Goal: Information Seeking & Learning: Learn about a topic

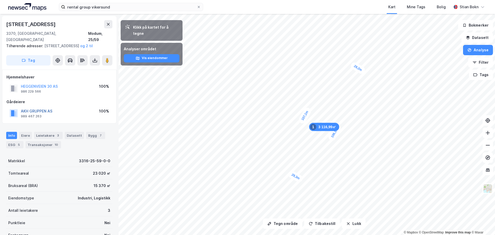
click at [0, 0] on button "AKH GRUPPEN AS" at bounding box center [0, 0] width 0 height 0
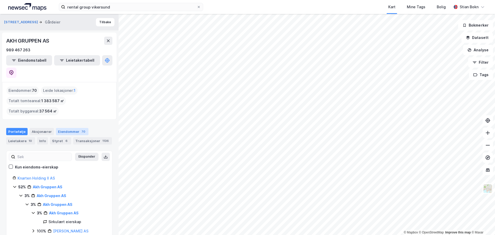
click at [71, 128] on div "Eiendommer 70" at bounding box center [72, 131] width 32 height 7
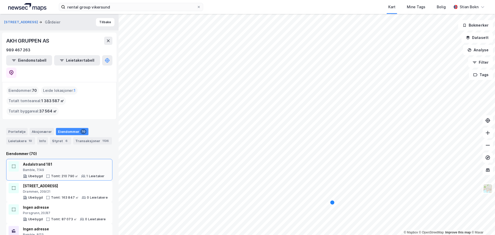
click at [51, 161] on div "Asdalstrand 181" at bounding box center [64, 164] width 82 height 6
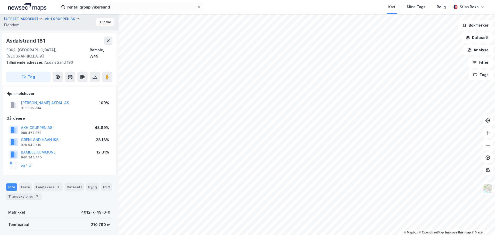
click at [99, 22] on button "Tilbake" at bounding box center [105, 22] width 19 height 8
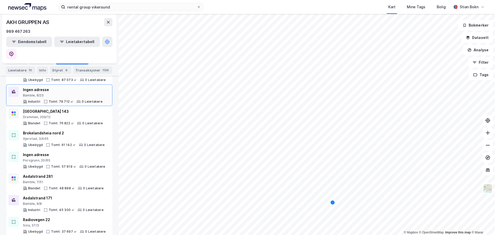
scroll to position [155, 0]
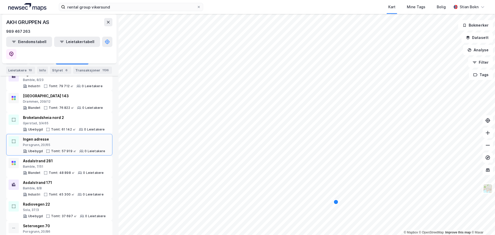
click at [32, 136] on div "Ingen adresse" at bounding box center [64, 139] width 82 height 6
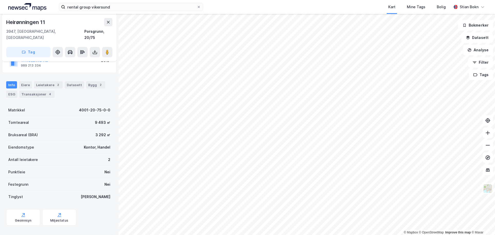
scroll to position [58, 0]
click at [108, 23] on icon at bounding box center [108, 22] width 3 height 3
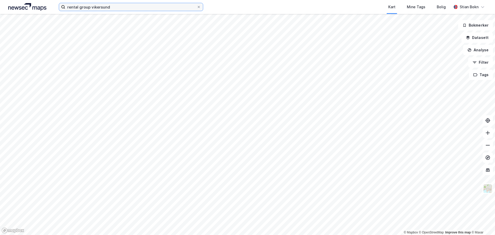
click at [113, 9] on input "rental group vikersund" at bounding box center [130, 7] width 131 height 8
